Goal: Book appointment/travel/reservation

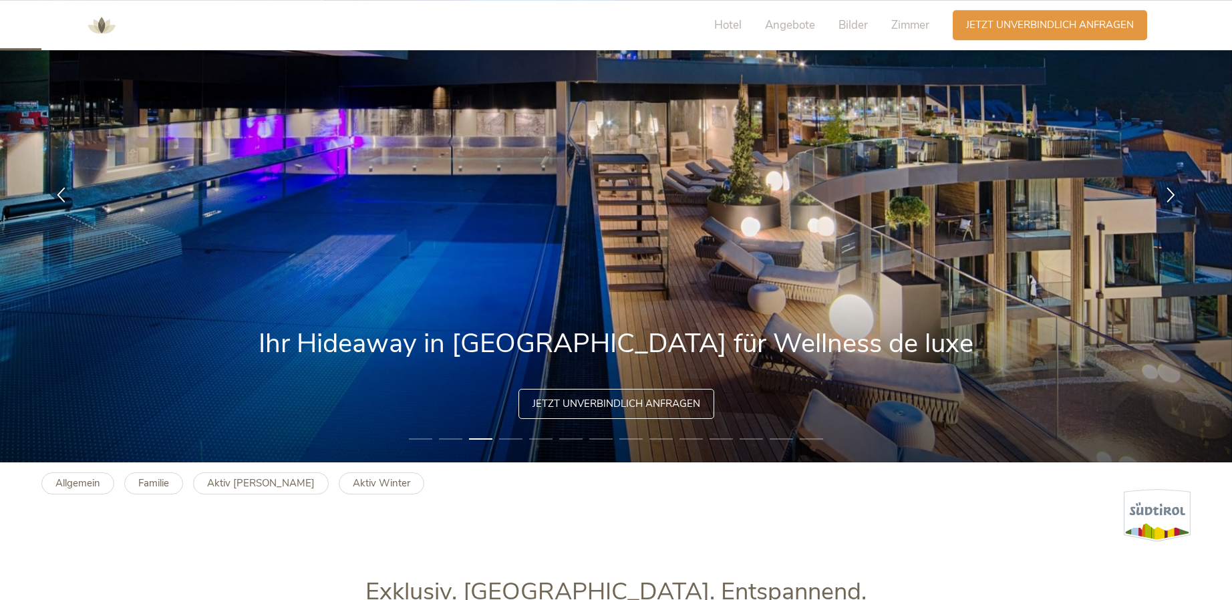
scroll to position [136, 0]
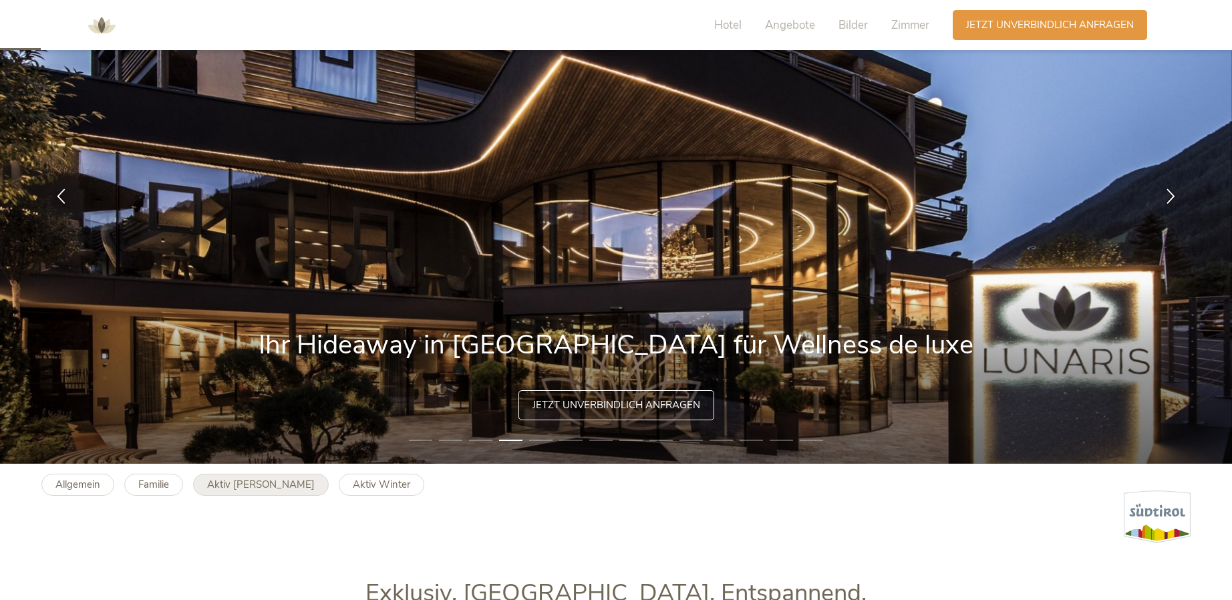
click at [232, 490] on b "Aktiv [PERSON_NAME]" at bounding box center [261, 484] width 108 height 13
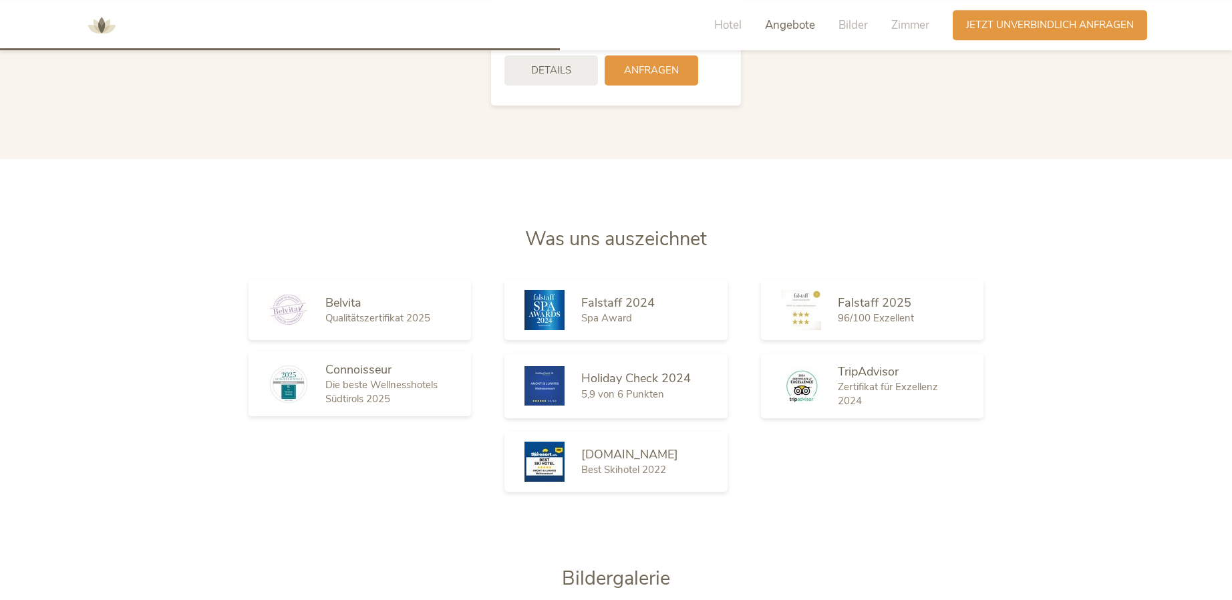
scroll to position [1977, 0]
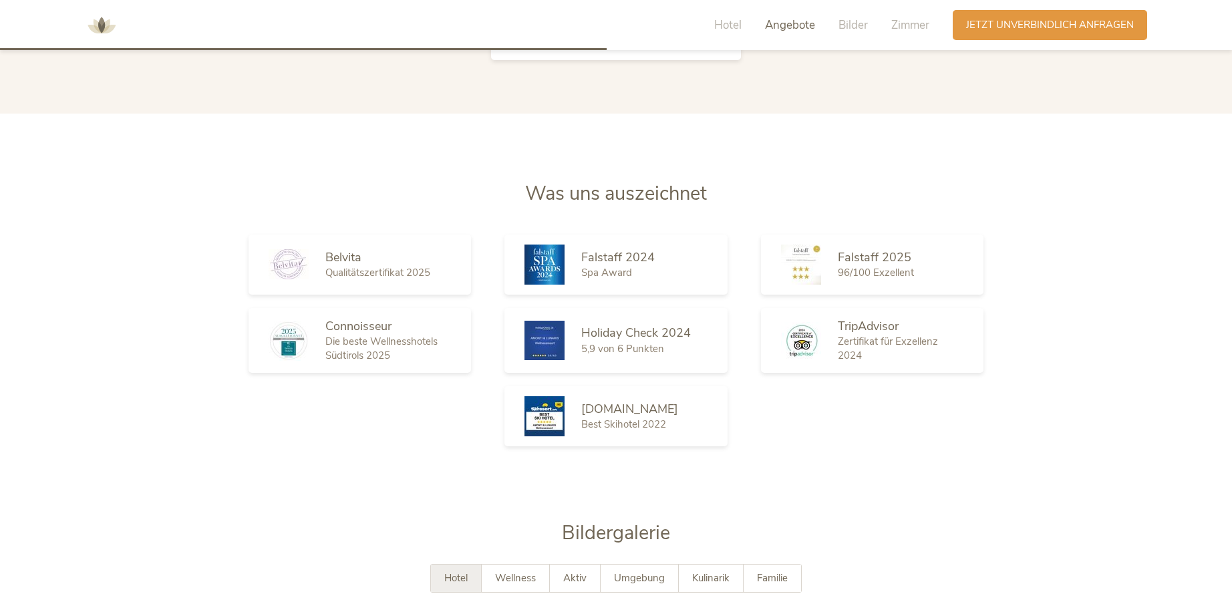
click at [450, 565] on div "Hotel" at bounding box center [456, 578] width 51 height 27
click at [715, 571] on span "Kulinarik" at bounding box center [710, 577] width 37 height 13
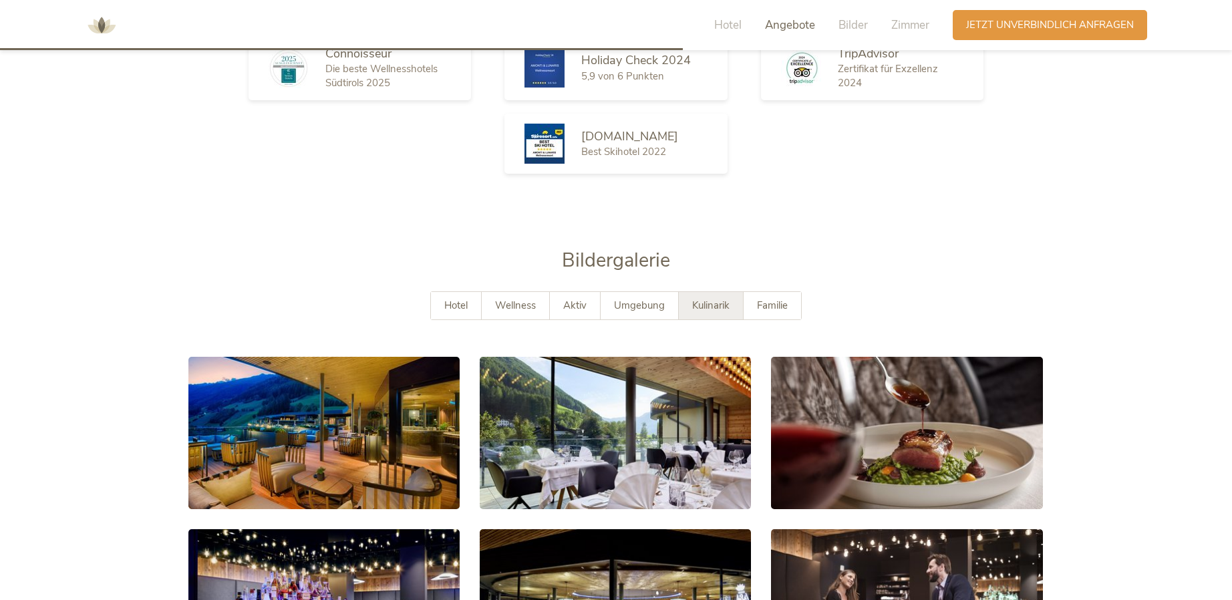
scroll to position [2318, 0]
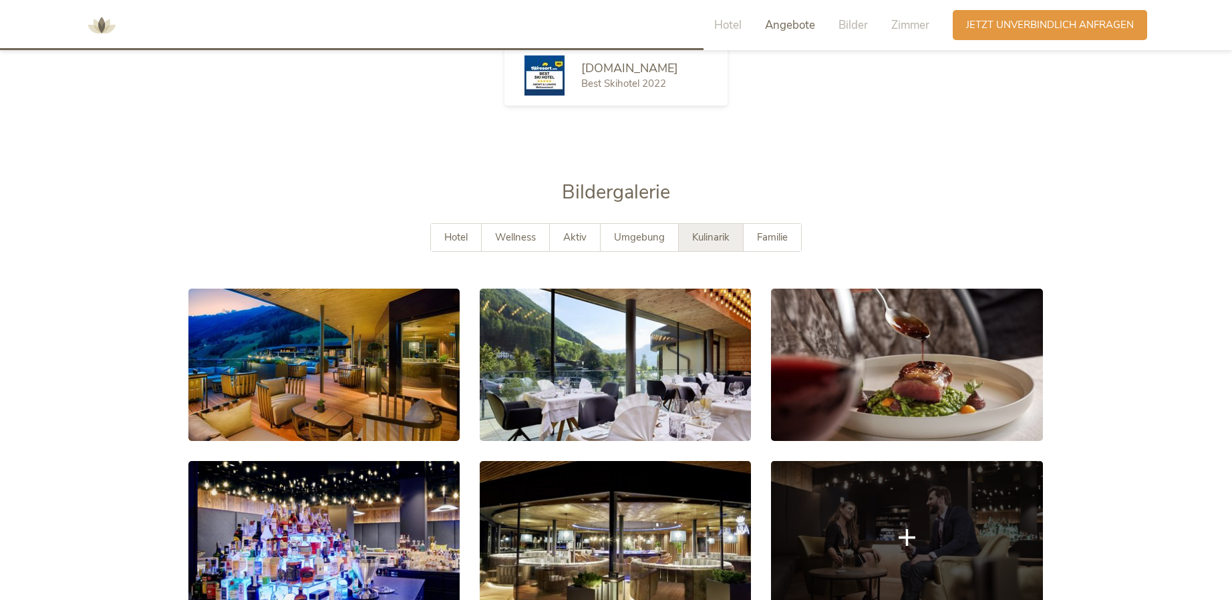
click at [855, 529] on link at bounding box center [906, 537] width 271 height 152
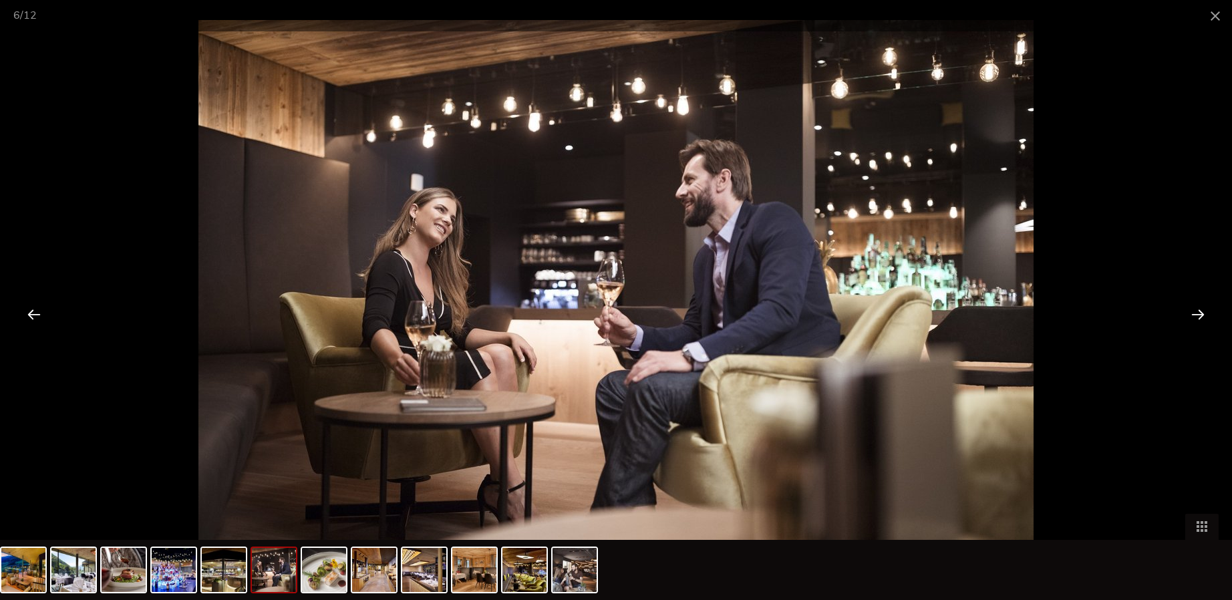
click at [1196, 313] on div at bounding box center [1197, 313] width 41 height 41
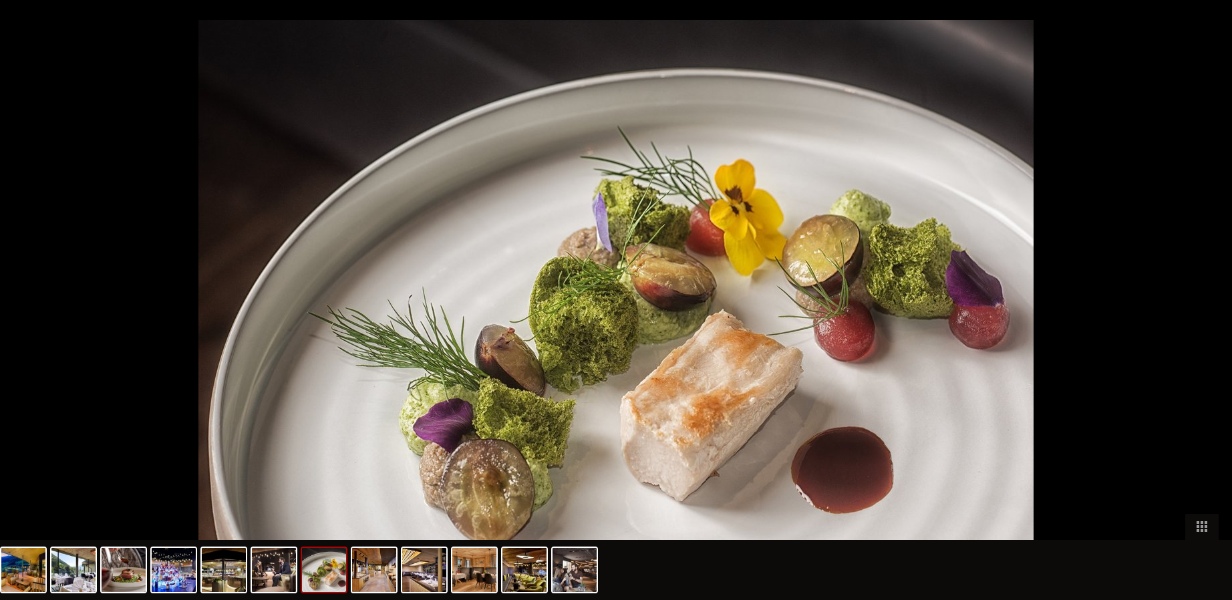
click at [1196, 313] on div at bounding box center [1204, 313] width 41 height 41
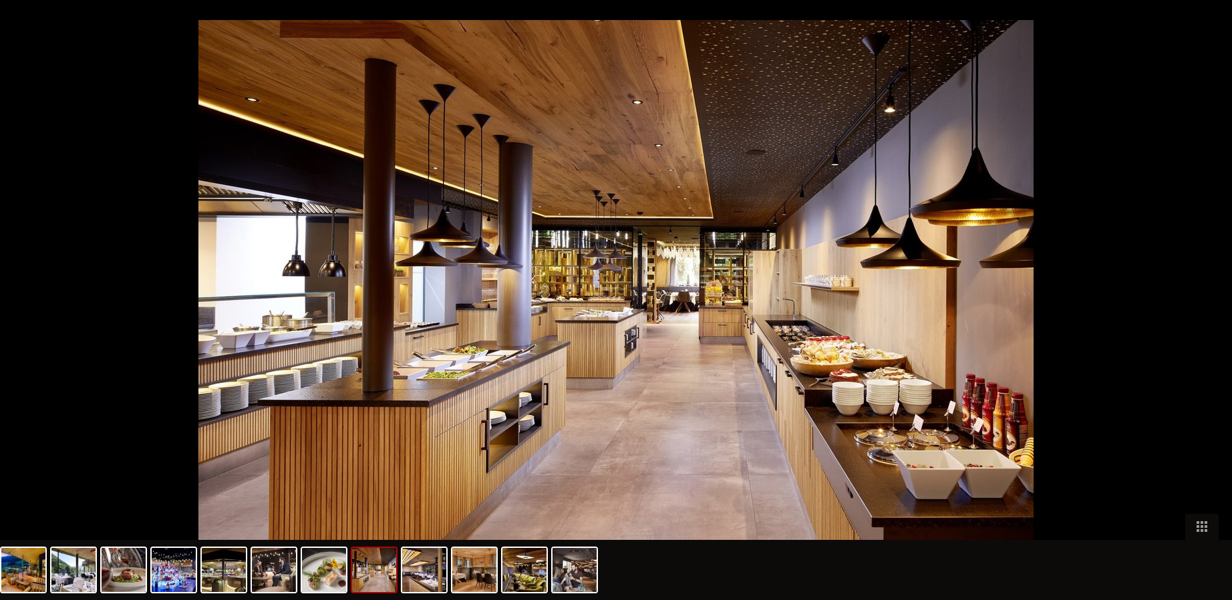
click at [1196, 313] on div at bounding box center [1204, 313] width 41 height 41
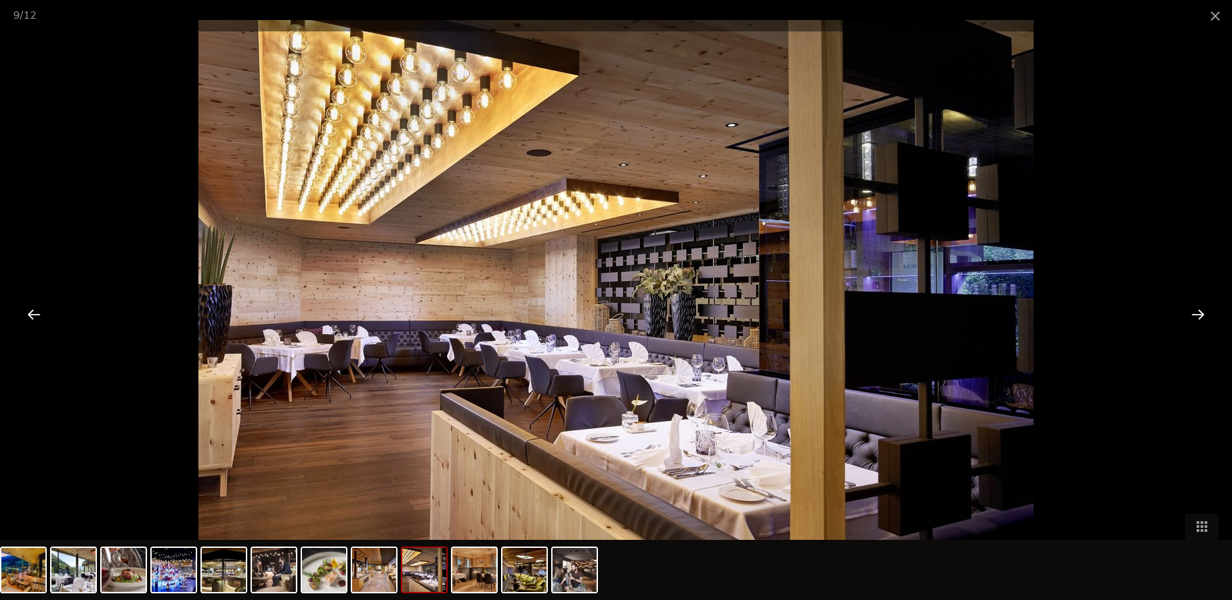
click at [1196, 313] on div at bounding box center [1197, 313] width 41 height 41
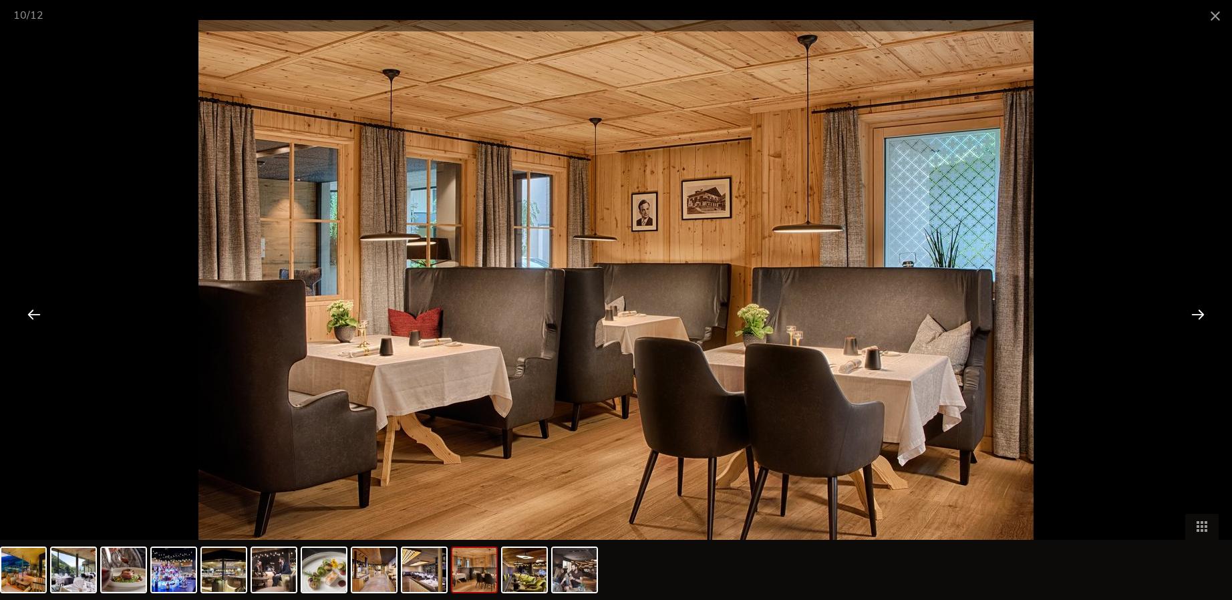
click at [1196, 313] on div at bounding box center [1197, 313] width 41 height 41
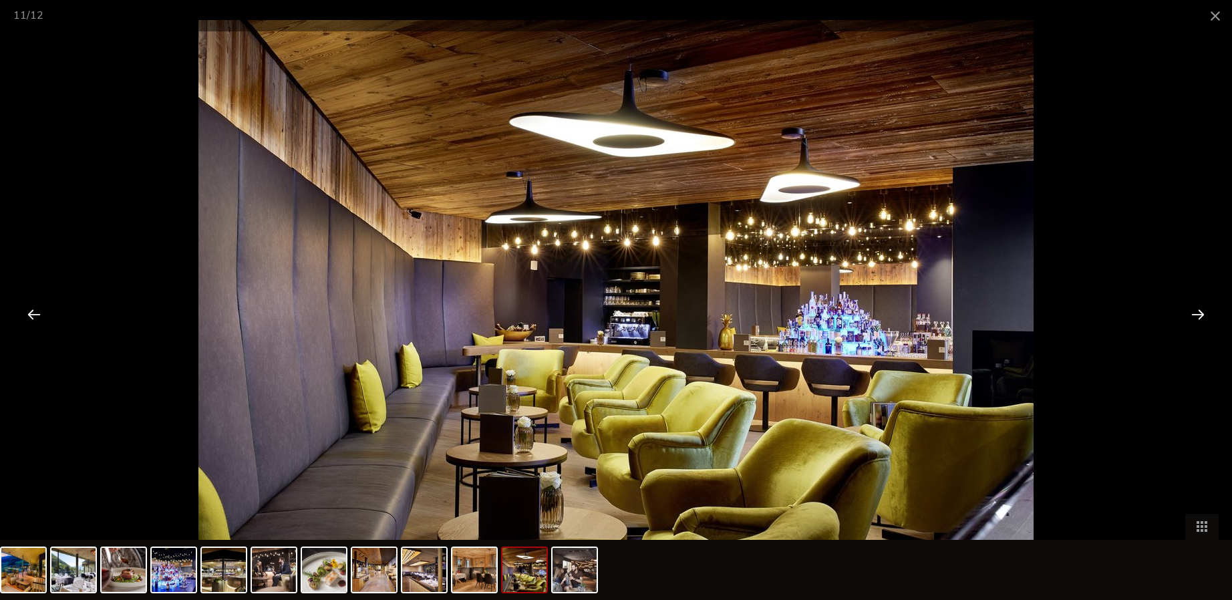
click at [1196, 313] on div at bounding box center [1197, 313] width 41 height 41
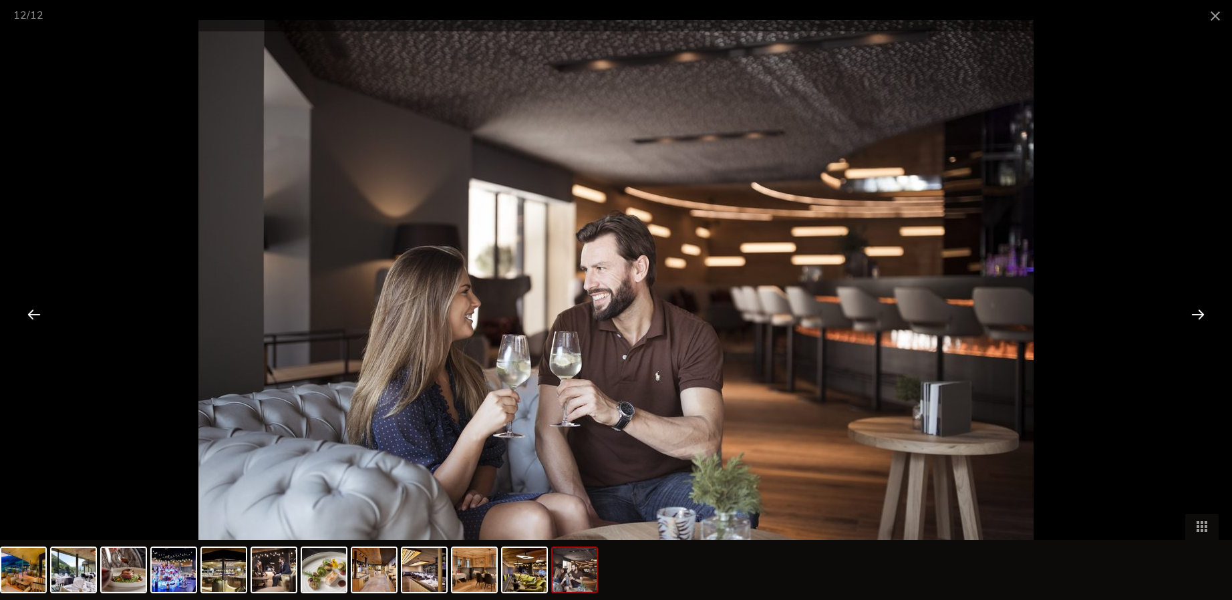
click at [1196, 313] on div at bounding box center [1197, 313] width 41 height 41
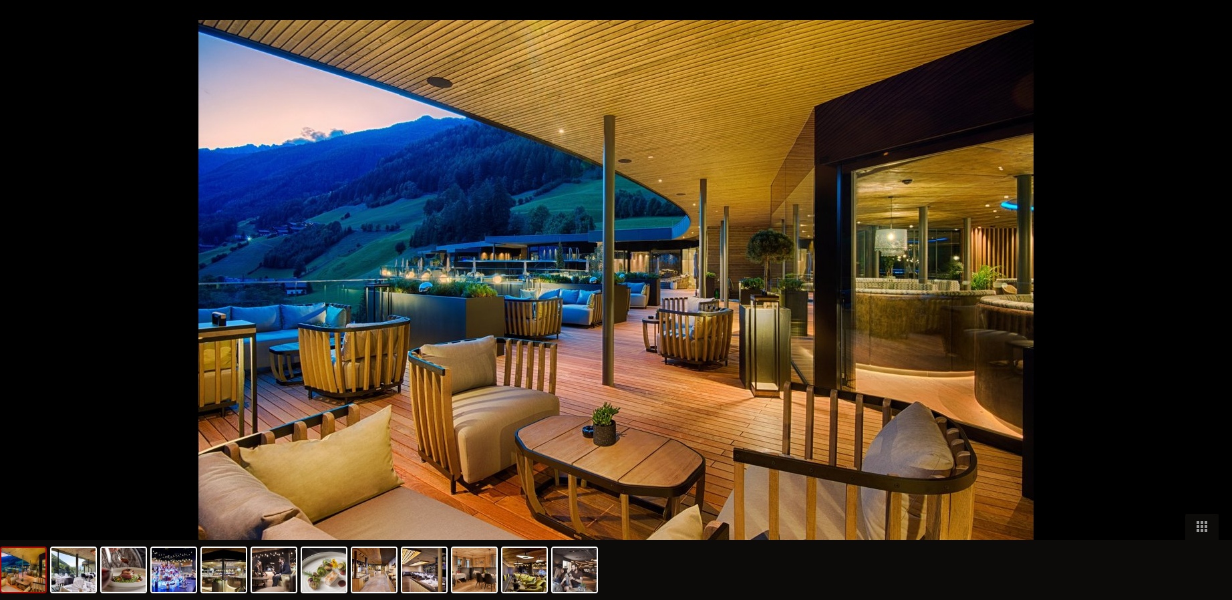
click at [1196, 313] on div at bounding box center [1204, 313] width 41 height 41
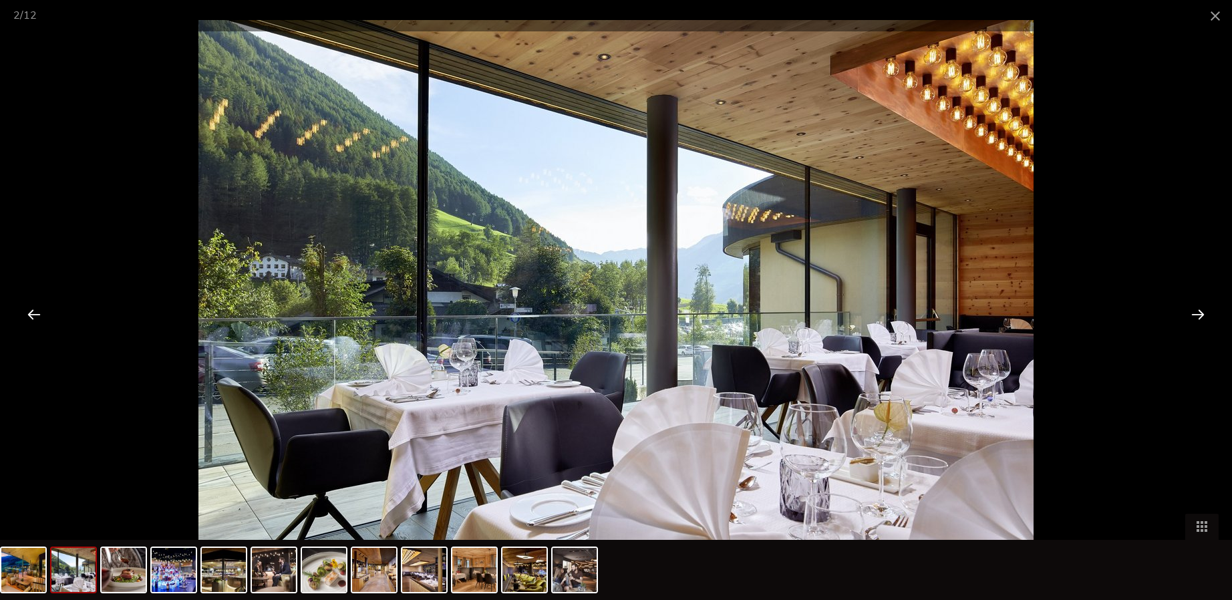
click at [1196, 313] on div at bounding box center [1197, 313] width 41 height 41
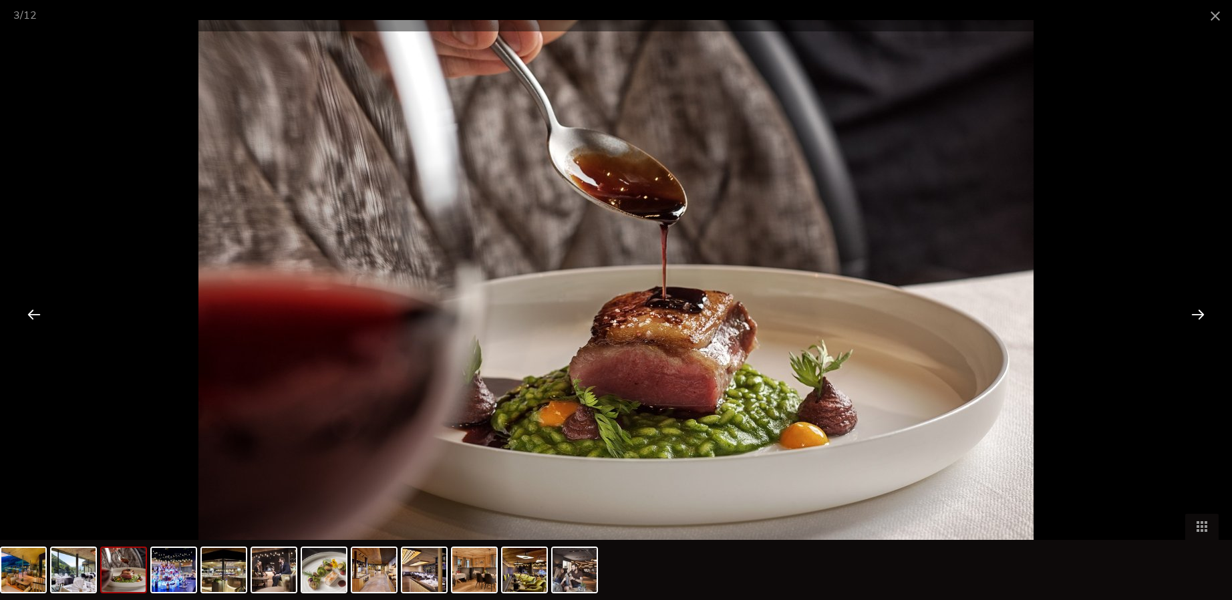
click at [1196, 313] on div at bounding box center [1197, 313] width 41 height 41
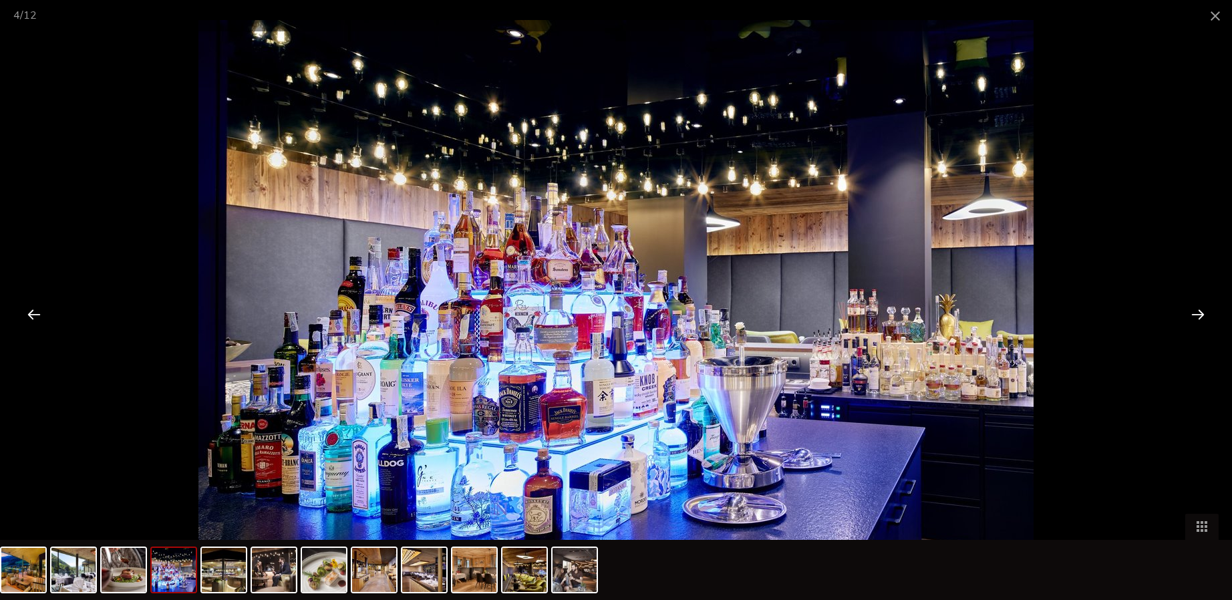
click at [1196, 313] on div at bounding box center [1197, 313] width 41 height 41
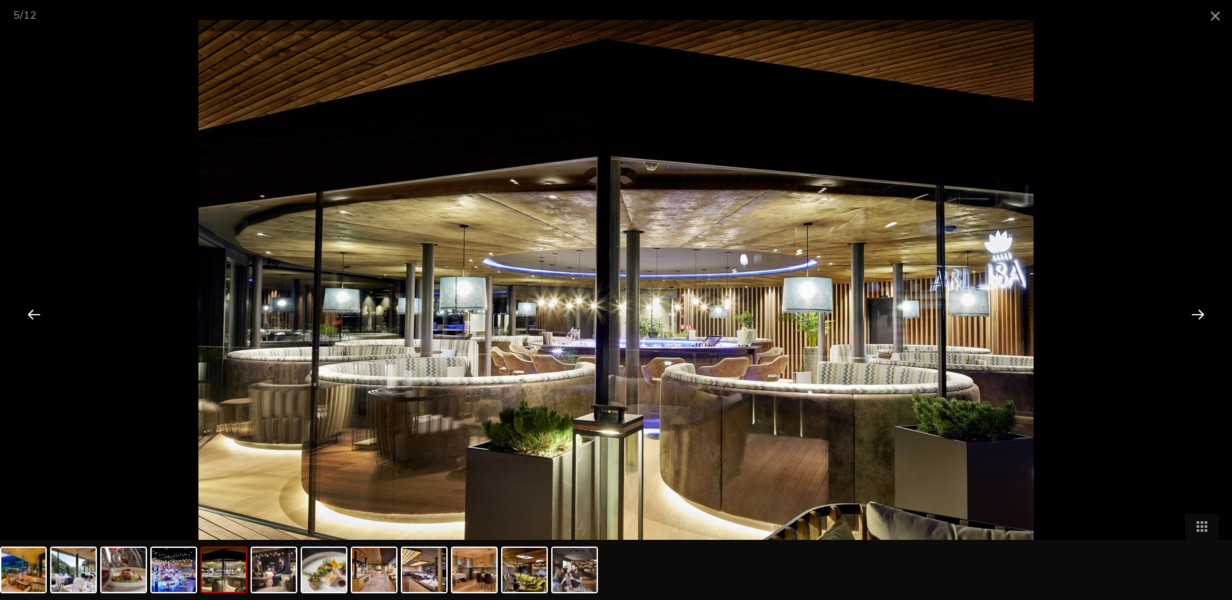
click at [1196, 313] on div at bounding box center [1197, 313] width 41 height 41
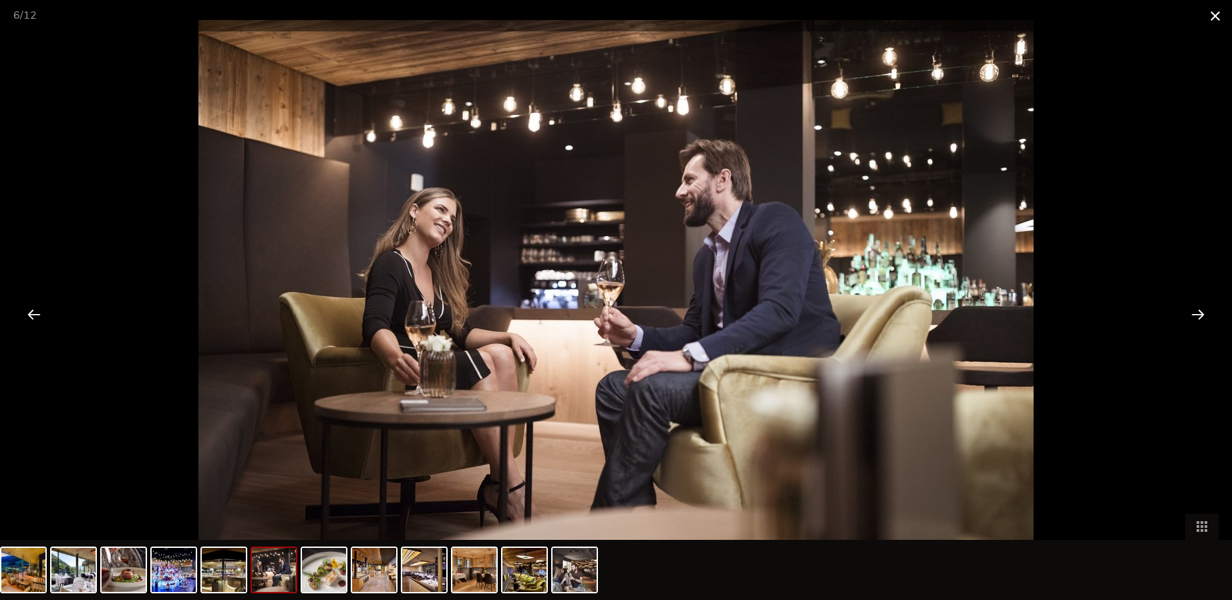
click at [1214, 19] on span at bounding box center [1215, 15] width 33 height 31
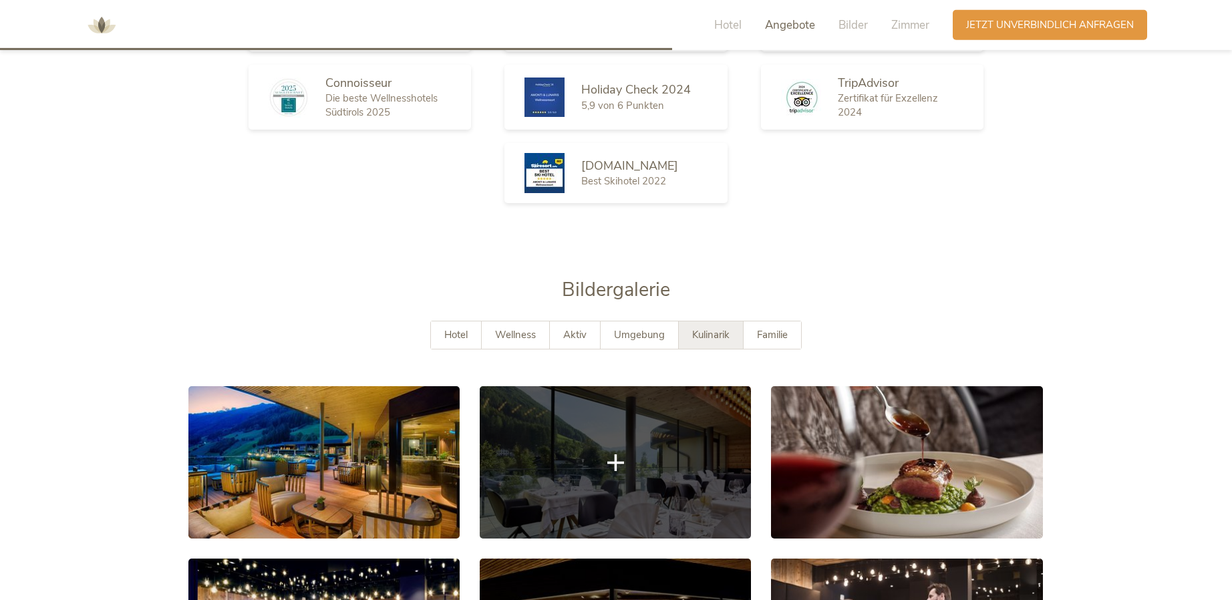
scroll to position [2249, 0]
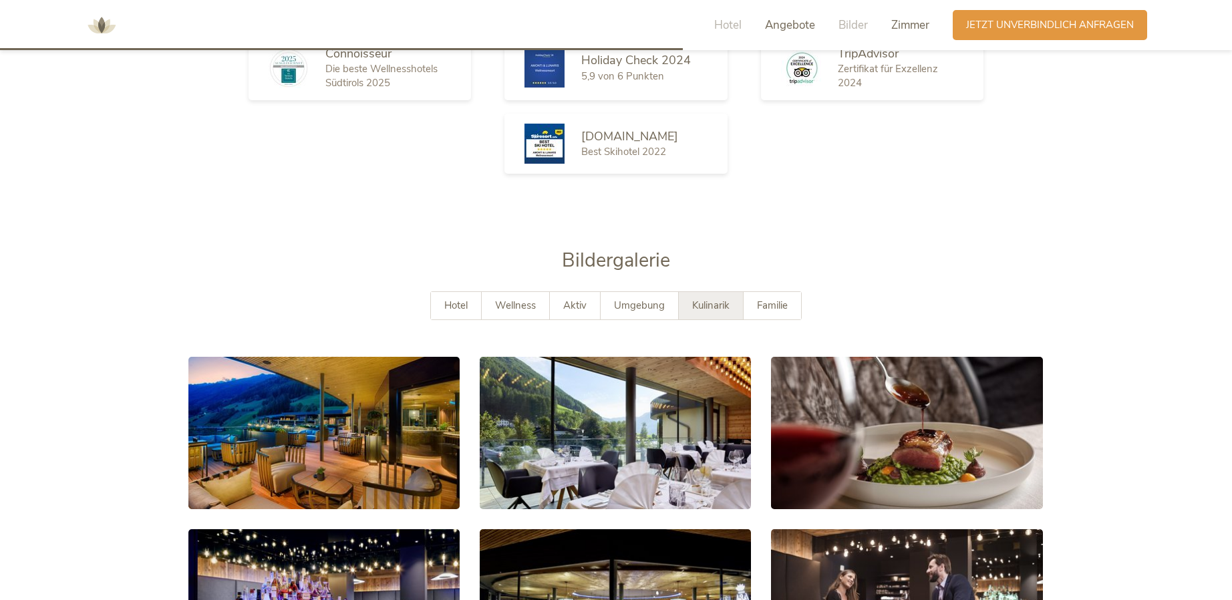
click at [902, 20] on span "Zimmer" at bounding box center [910, 24] width 38 height 15
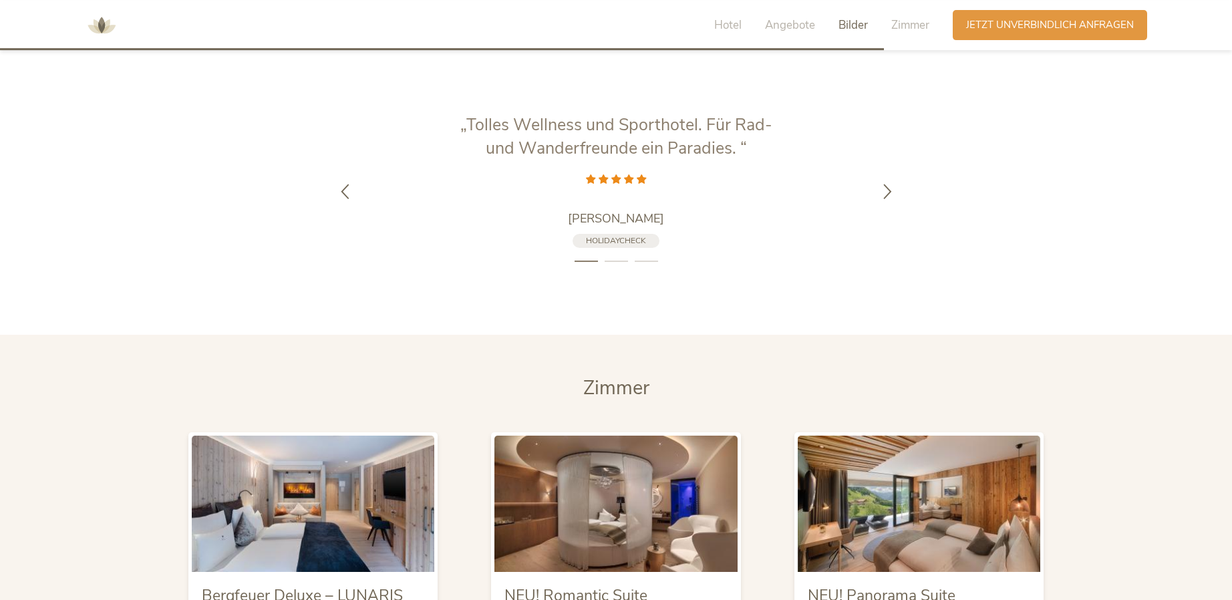
scroll to position [2912, 0]
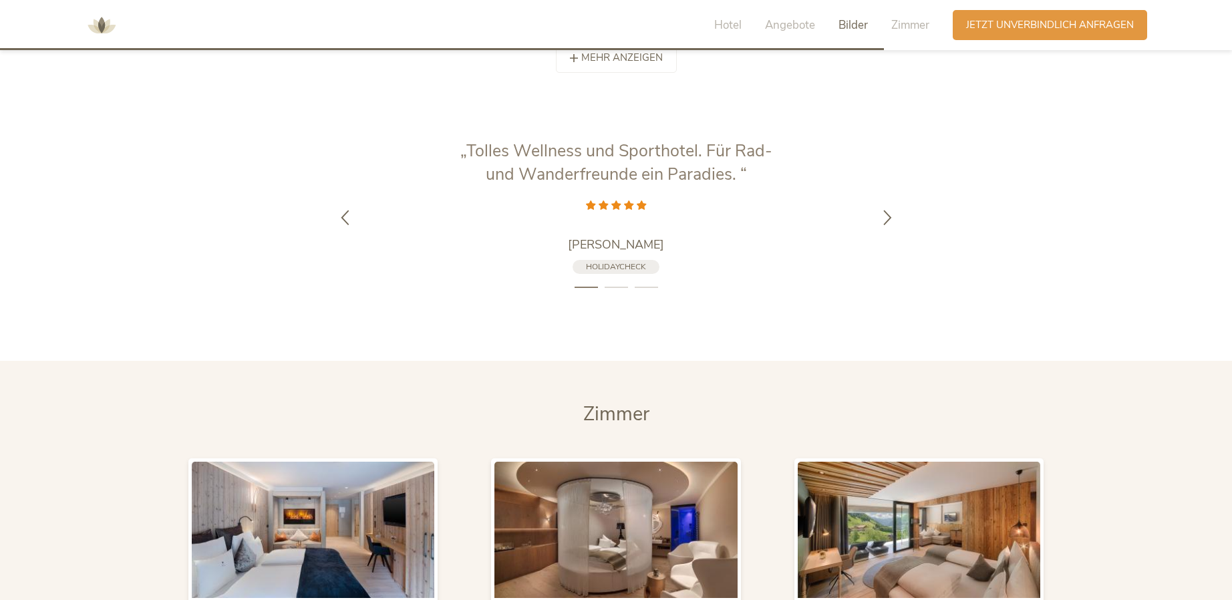
click at [617, 281] on li "2" at bounding box center [616, 287] width 23 height 13
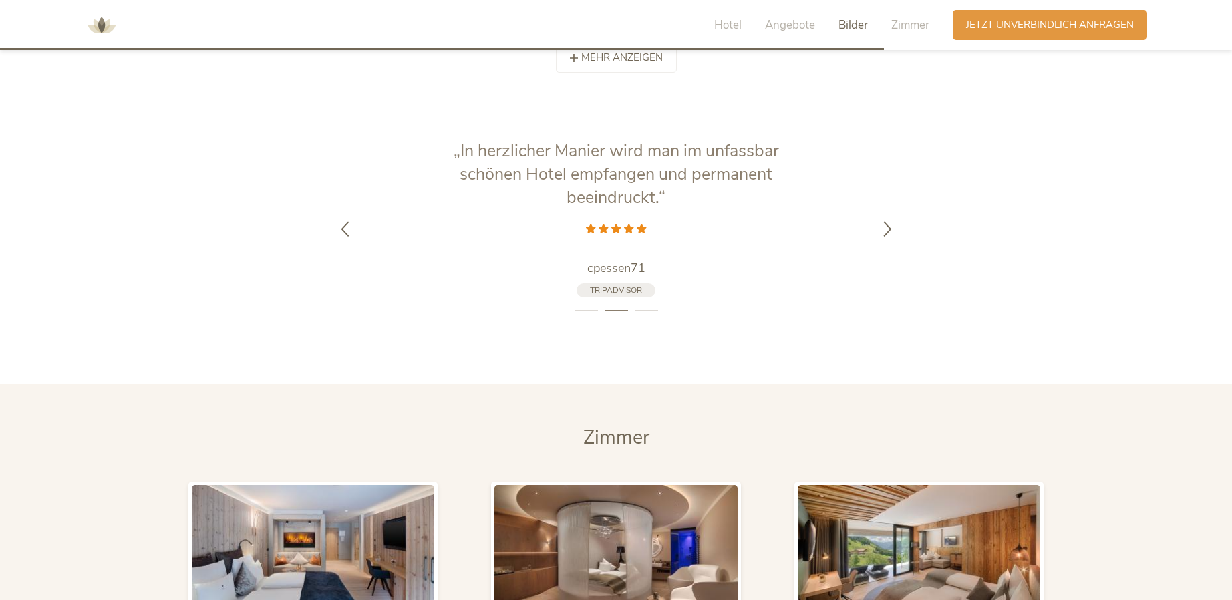
click at [644, 304] on li "3" at bounding box center [646, 310] width 23 height 13
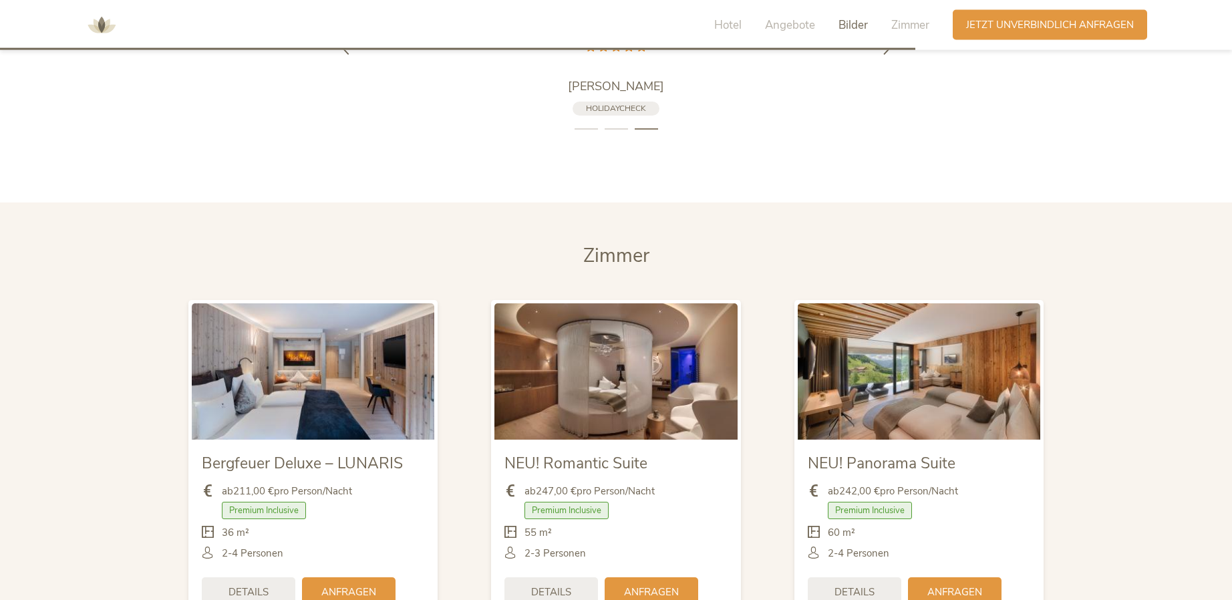
scroll to position [3116, 0]
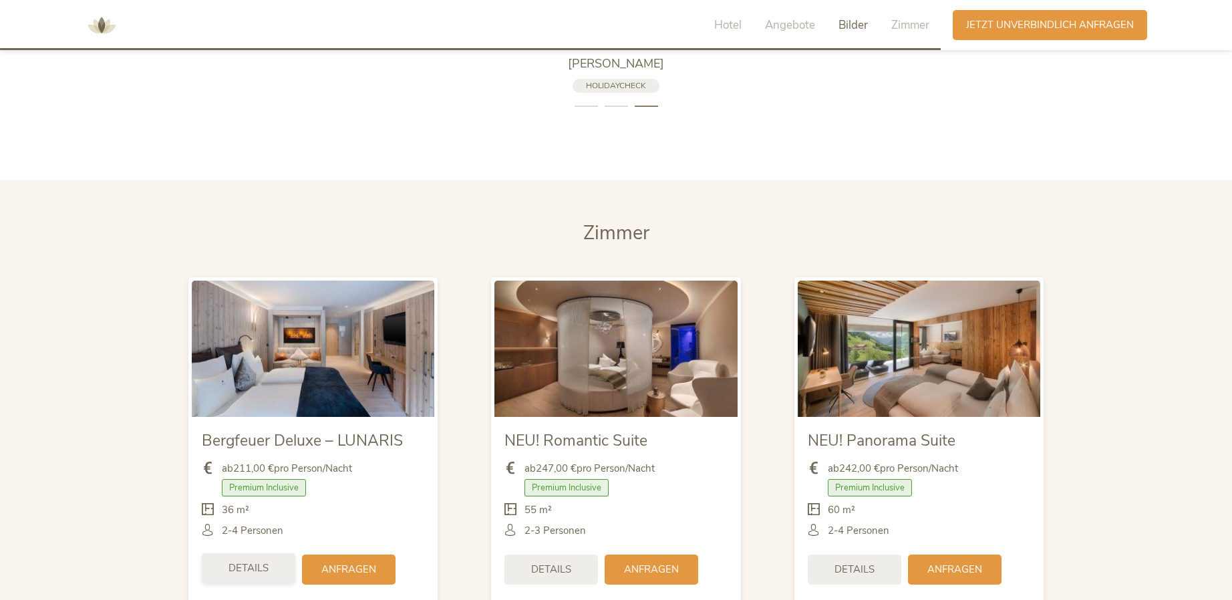
click at [237, 561] on span "Details" at bounding box center [249, 568] width 40 height 14
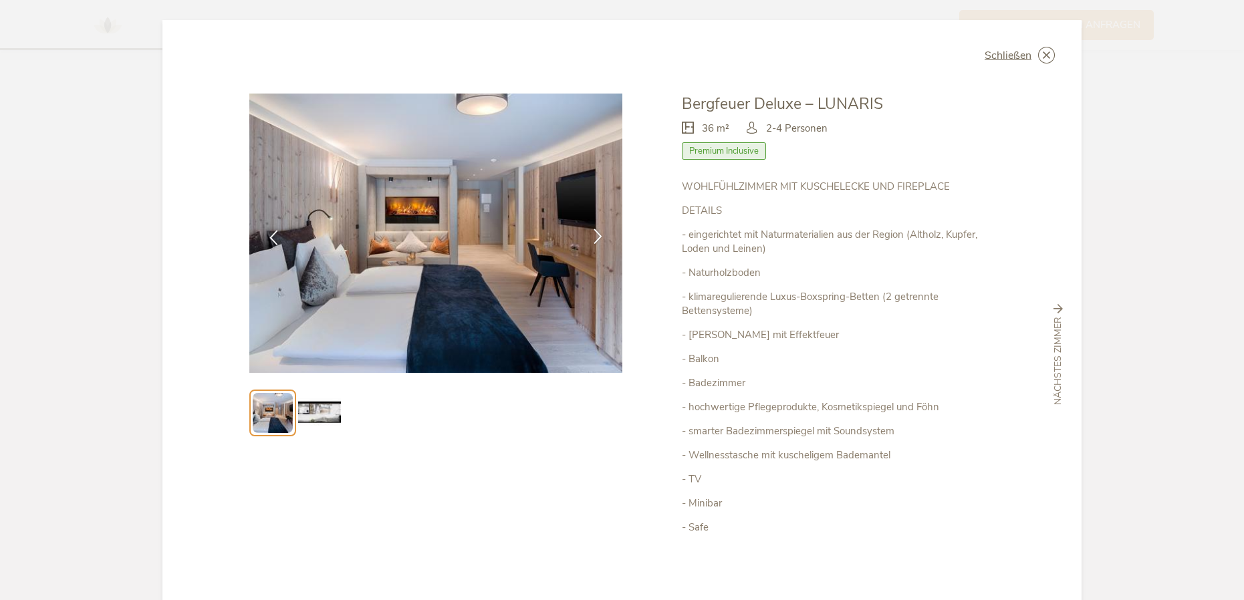
click at [590, 243] on icon at bounding box center [597, 236] width 15 height 15
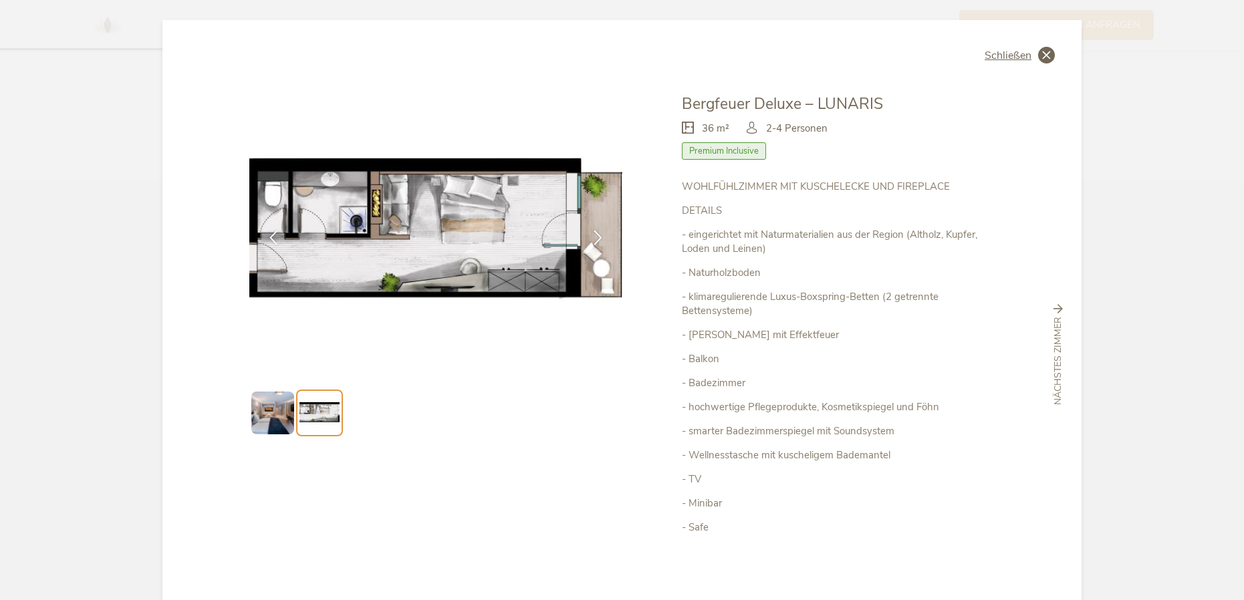
click at [1009, 58] on span "Schließen" at bounding box center [1007, 55] width 47 height 11
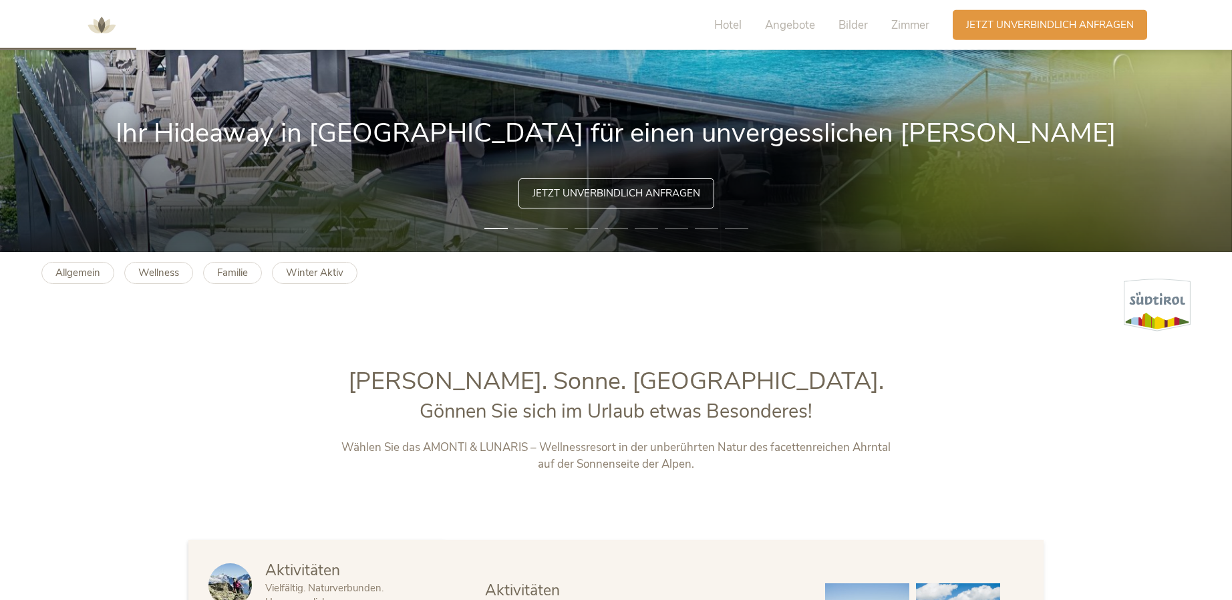
scroll to position [321, 0]
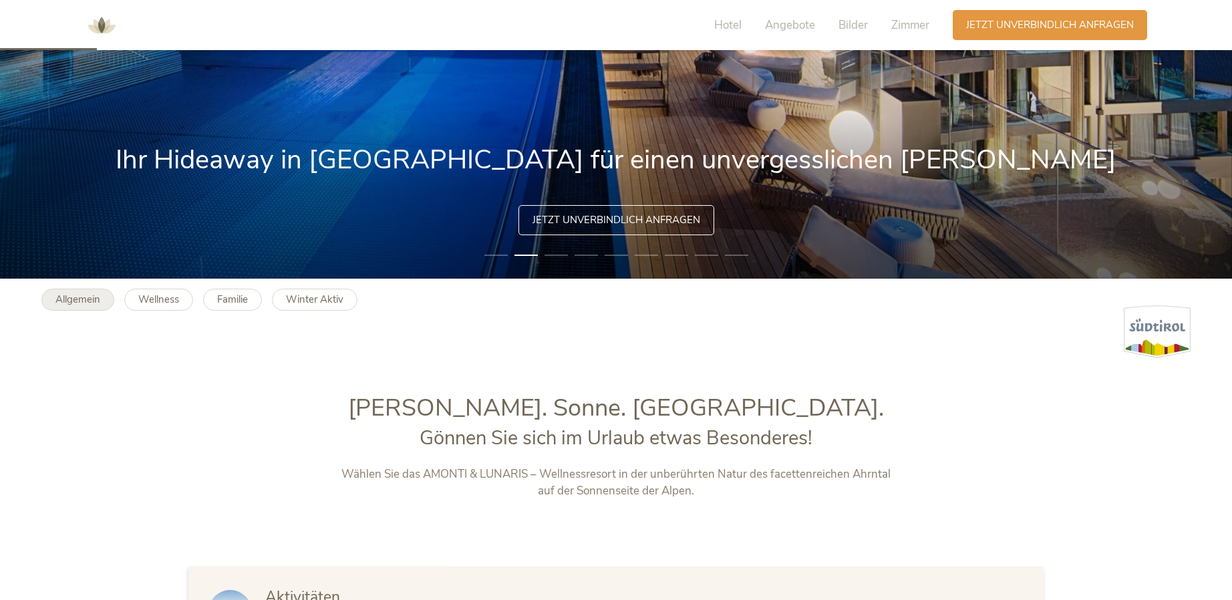
click at [72, 304] on b "Allgemein" at bounding box center [77, 299] width 45 height 13
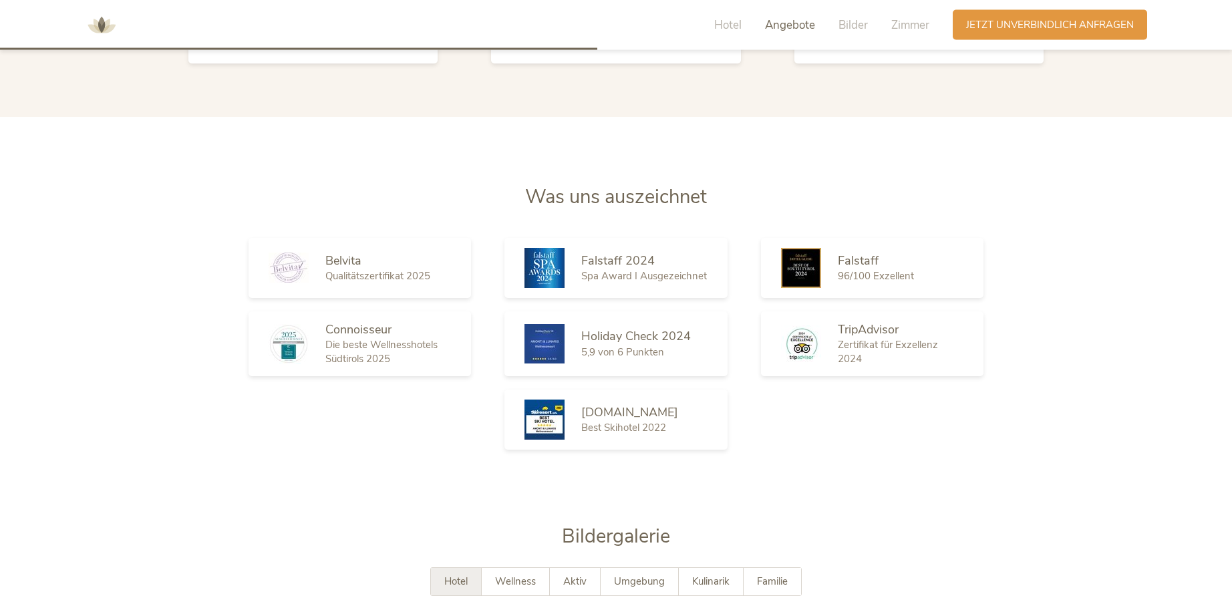
scroll to position [1977, 0]
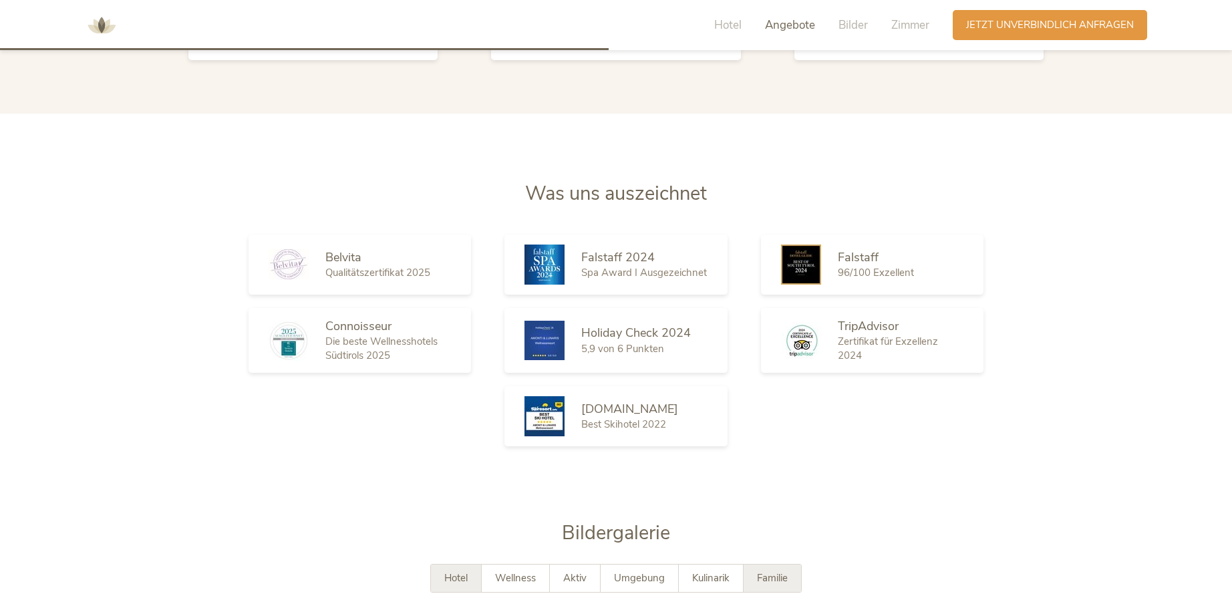
click at [787, 571] on span "Familie" at bounding box center [772, 577] width 31 height 13
click at [438, 565] on div "Hotel" at bounding box center [456, 578] width 51 height 27
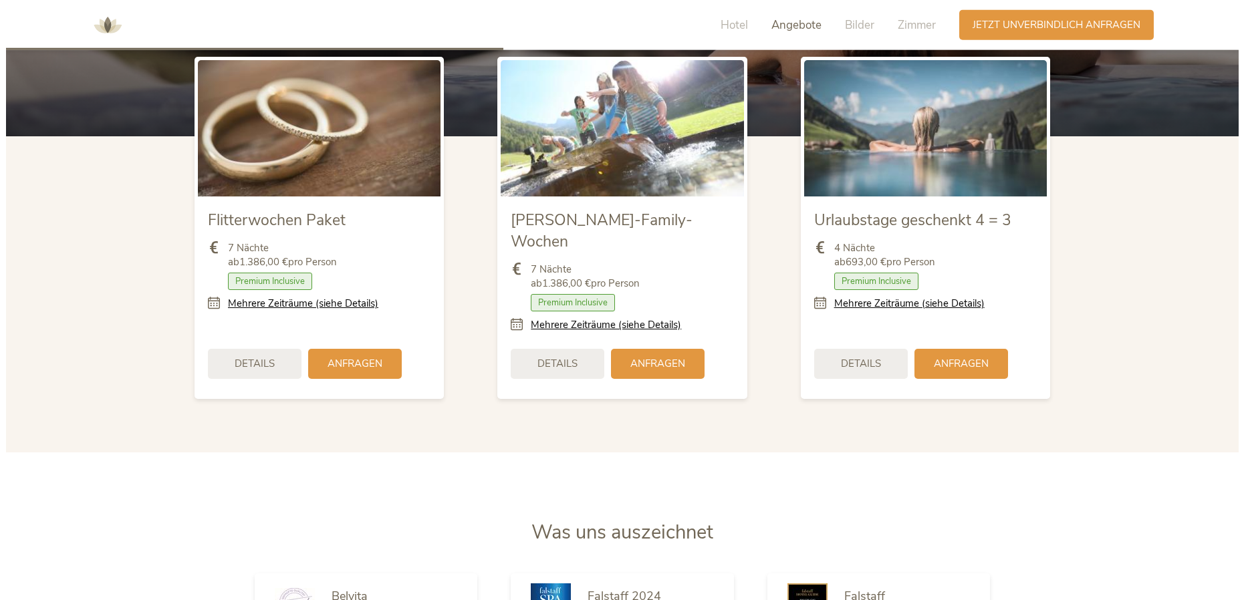
scroll to position [1568, 0]
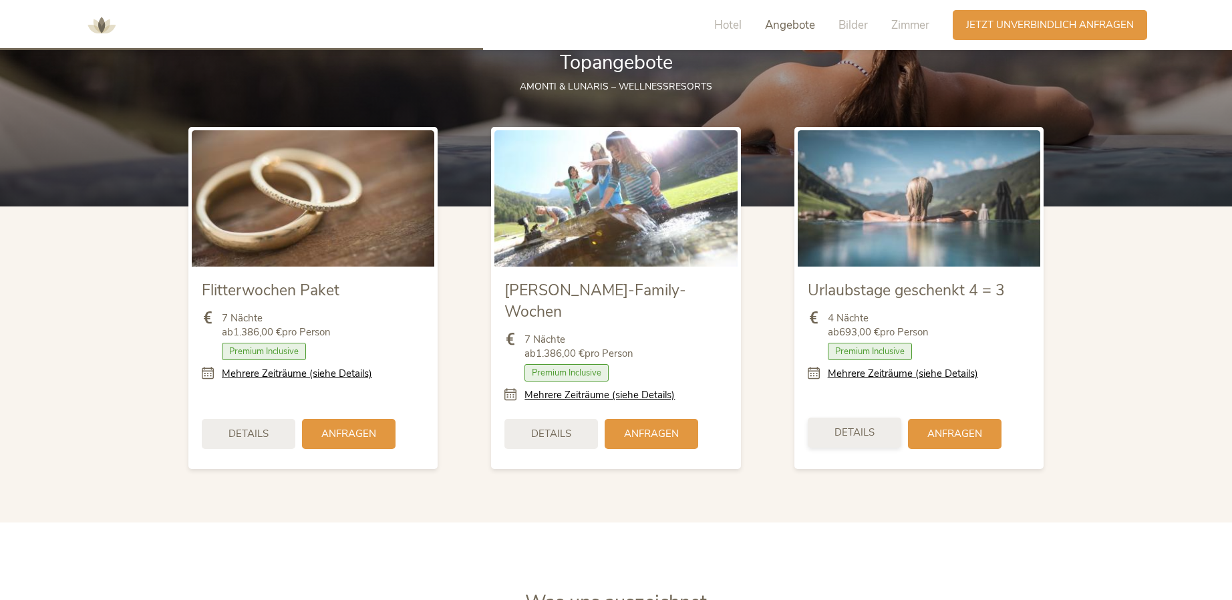
click at [865, 426] on span "Details" at bounding box center [855, 433] width 40 height 14
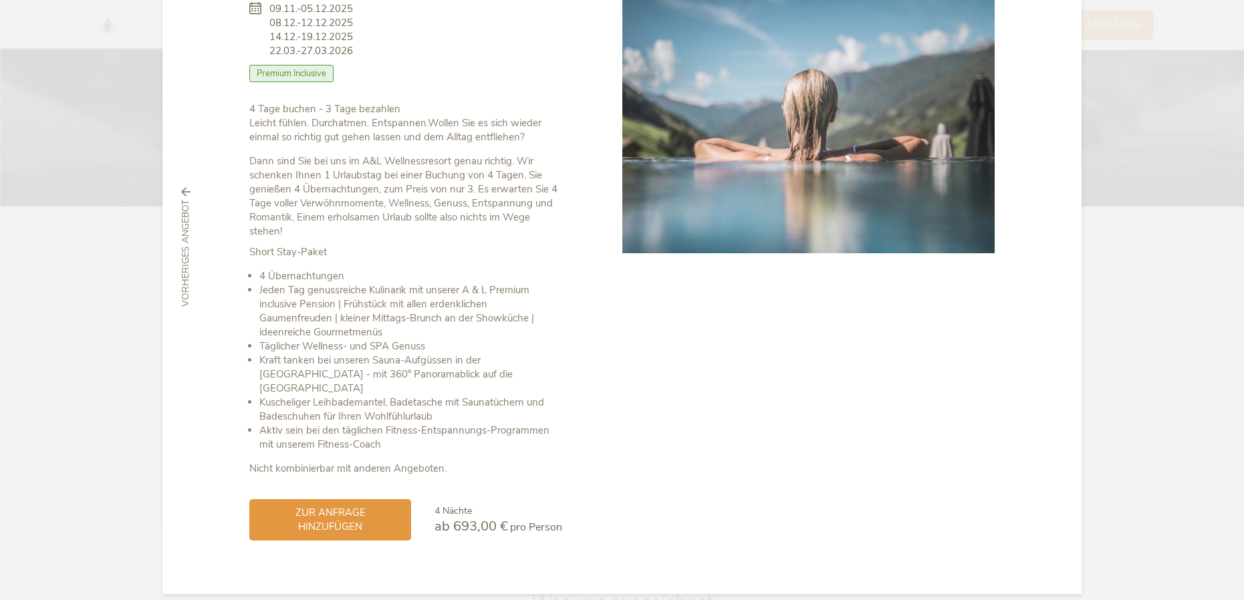
scroll to position [122, 0]
